Goal: Obtain resource: Obtain resource

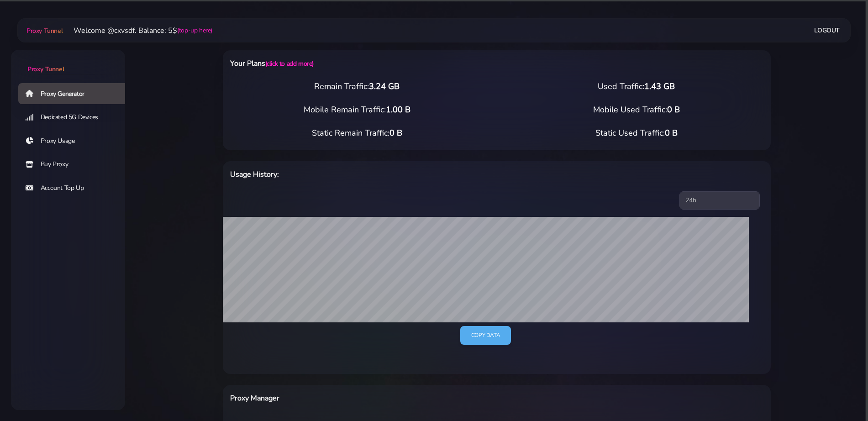
select select "US"
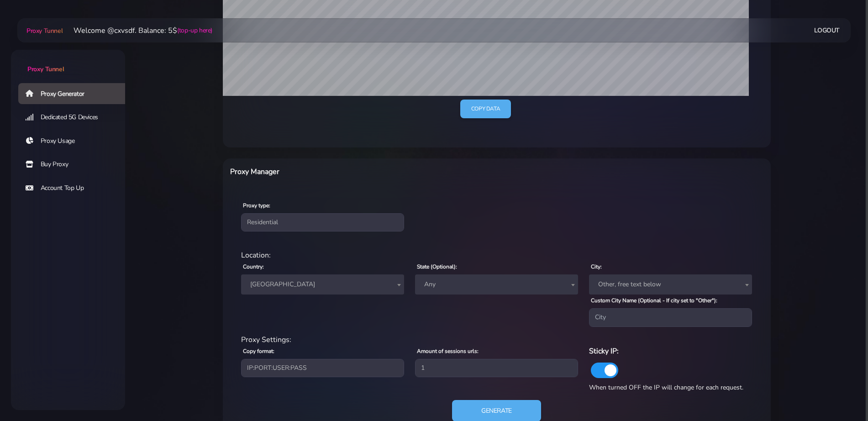
scroll to position [227, 0]
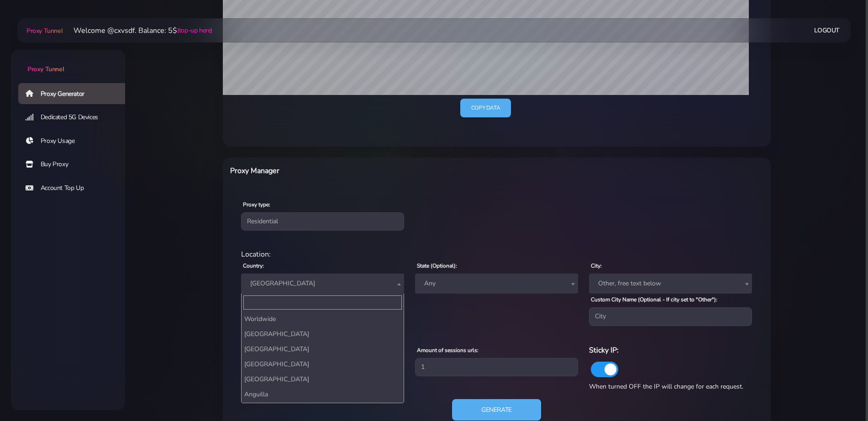
click at [282, 285] on span "[GEOGRAPHIC_DATA]" at bounding box center [323, 283] width 152 height 13
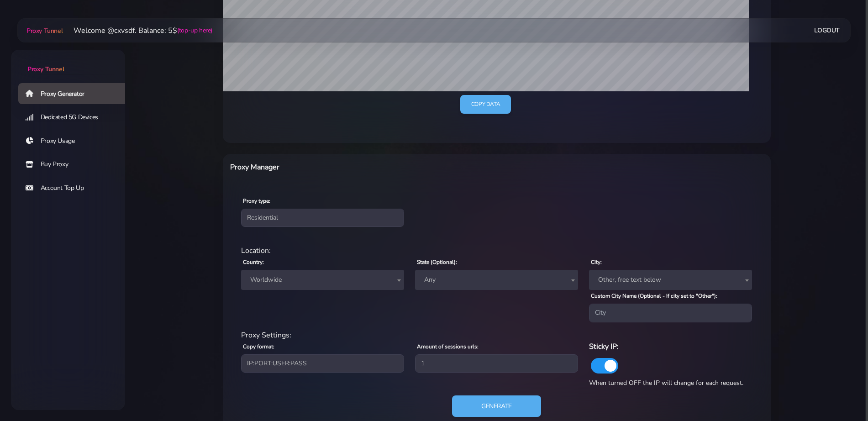
scroll to position [233, 0]
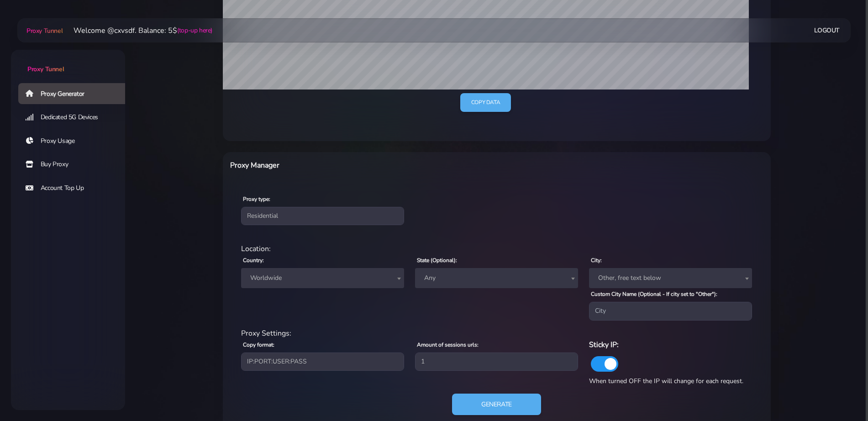
click at [311, 284] on span "Worldwide" at bounding box center [323, 278] width 152 height 13
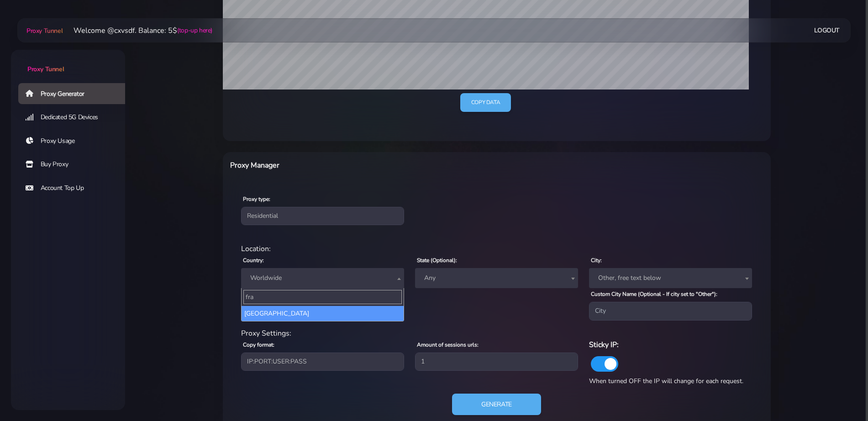
type input "fra"
select select "FR"
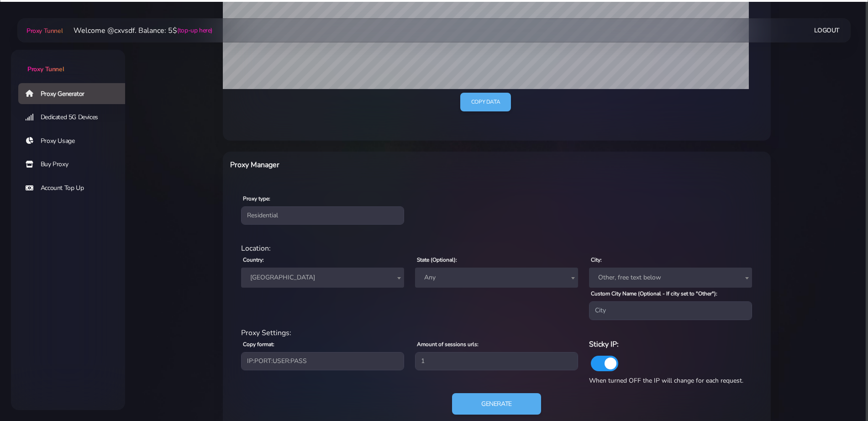
scroll to position [256, 0]
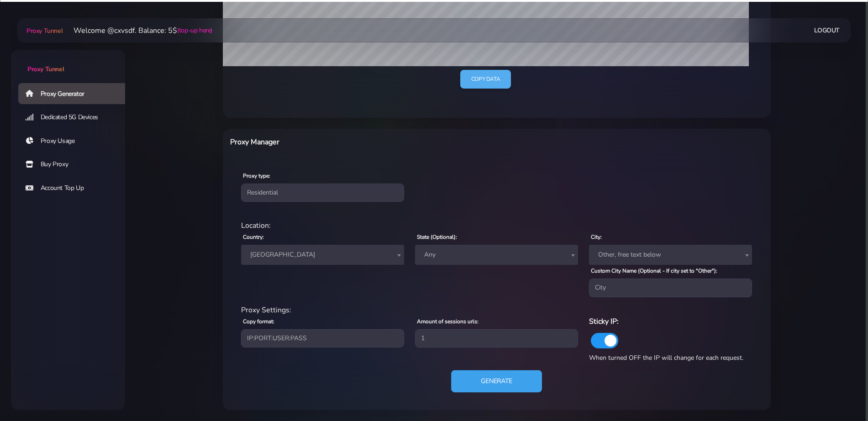
click at [517, 374] on button "Generate" at bounding box center [496, 381] width 91 height 22
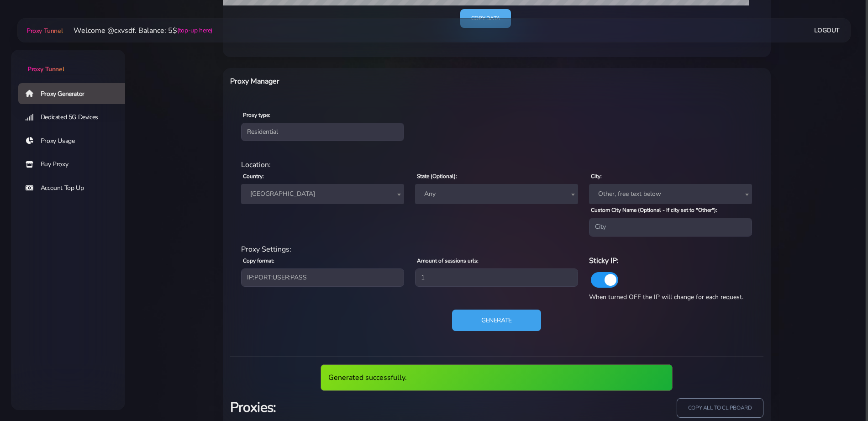
scroll to position [380, 0]
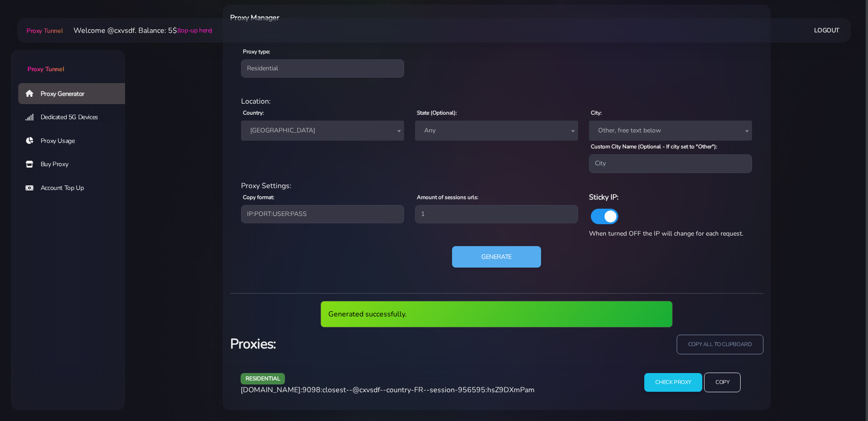
click at [395, 385] on span "agg.proxytunnel.io:9098:closest--@cxvsdf--country-FR--session-956595:hsZ9DXmPam" at bounding box center [388, 390] width 294 height 10
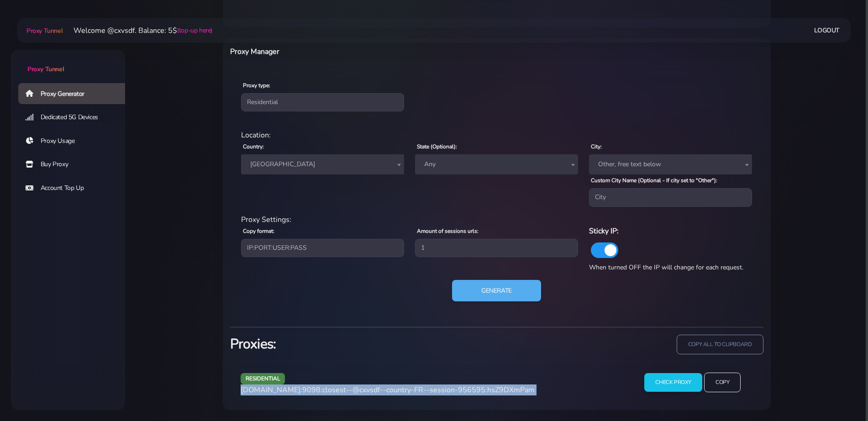
scroll to position [347, 0]
copy div "agg.proxytunnel.io:9098:closest--@cxvsdf--country-FR--session-956595:hsZ9DXmPam"
click at [395, 385] on span "agg.proxytunnel.io:9098:closest--@cxvsdf--country-FR--session-956595:hsZ9DXmPam" at bounding box center [388, 390] width 294 height 10
